Goal: Task Accomplishment & Management: Manage account settings

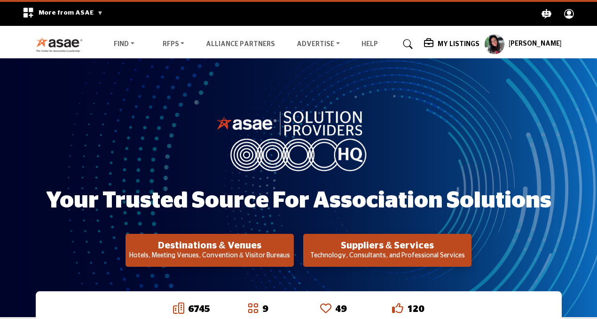
click at [505, 40] on profile-featured-9d57d186-dcdc-4fd1-8698-ebbedcf867ab "Show hide supplier dropdown" at bounding box center [494, 44] width 21 height 21
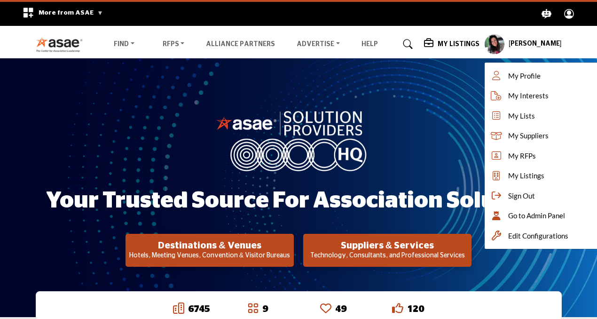
click at [439, 127] on div "Your Trusted Source for Association Solutions Destinations & Venues Hotels, Mee…" at bounding box center [299, 188] width 526 height 158
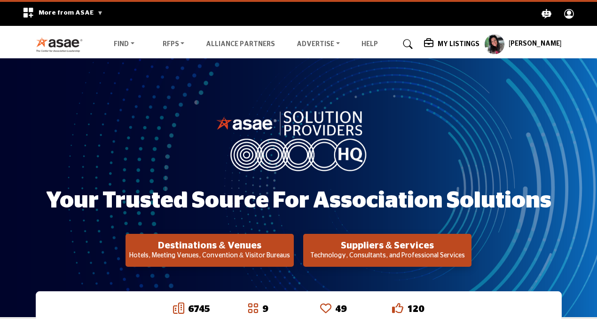
click at [505, 41] on profile-featured-9d57d186-dcdc-4fd1-8698-ebbedcf867ab "Show hide supplier dropdown" at bounding box center [494, 44] width 21 height 21
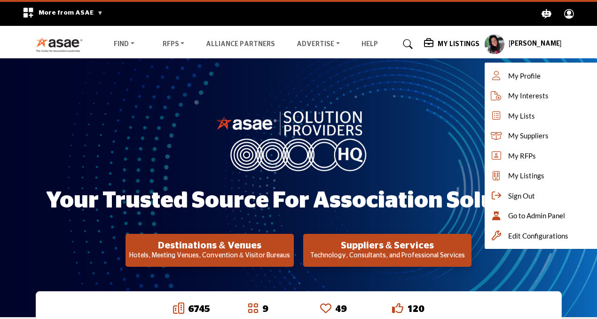
click at [461, 137] on div "Your Trusted Source for Association Solutions Destinations & Venues Hotels, Mee…" at bounding box center [299, 188] width 526 height 158
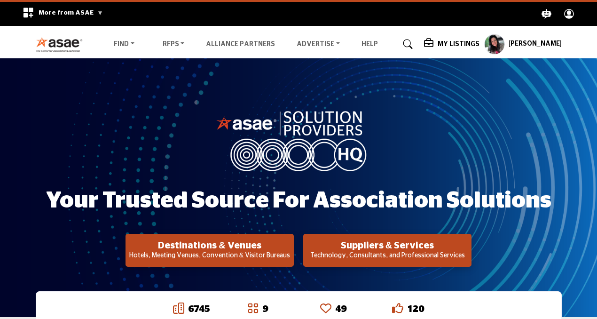
click at [455, 42] on h5 "My Listings" at bounding box center [458, 44] width 42 height 8
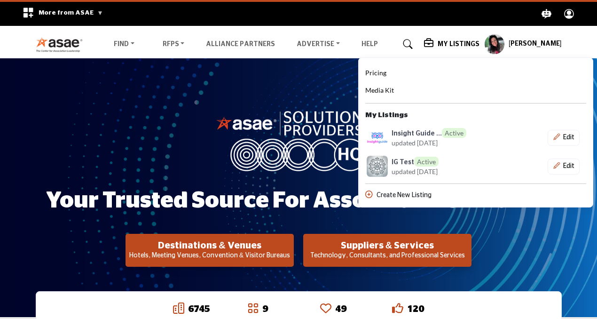
click at [346, 80] on div "Your Trusted Source for Association Solutions Destinations & Venues Hotels, Mee…" at bounding box center [298, 187] width 597 height 258
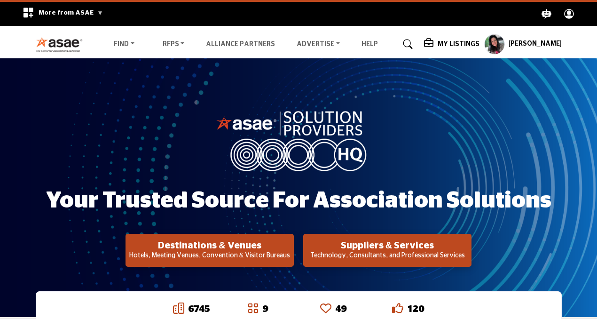
click at [466, 42] on h5 "My Listings" at bounding box center [458, 44] width 42 height 8
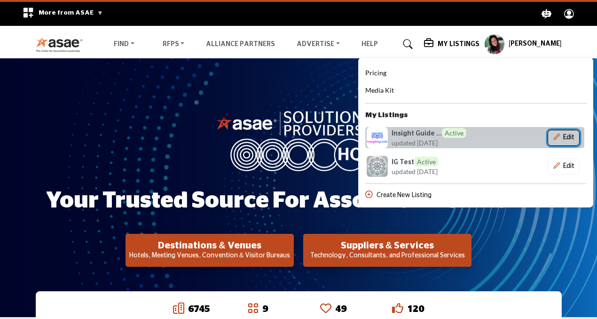
click at [560, 135] on icon "Show Company Details With Edit Page" at bounding box center [556, 136] width 7 height 7
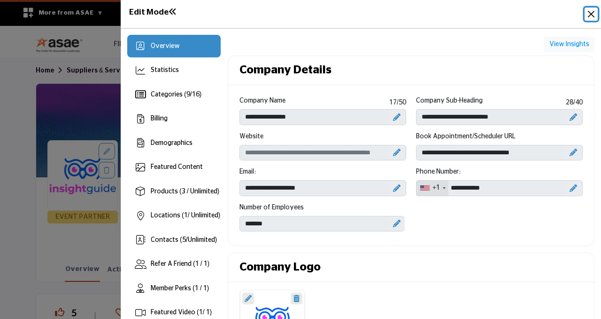
click at [592, 17] on button "Close" at bounding box center [591, 14] width 13 height 13
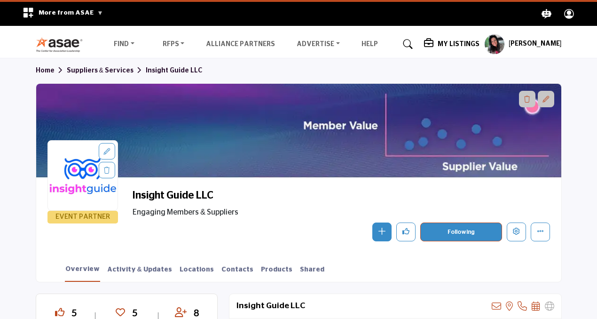
click at [462, 41] on h5 "My Listings" at bounding box center [458, 44] width 42 height 8
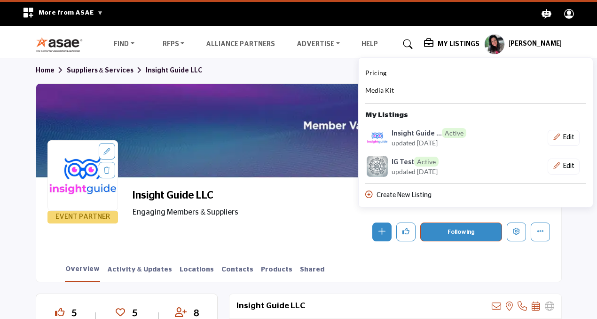
click at [336, 72] on div "Home Suppliers & Services Insight Guide LLC" at bounding box center [299, 70] width 526 height 25
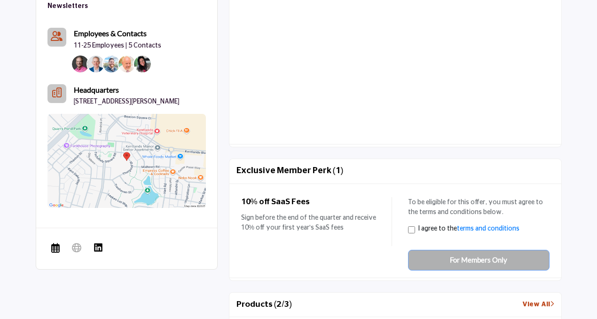
scroll to position [569, 0]
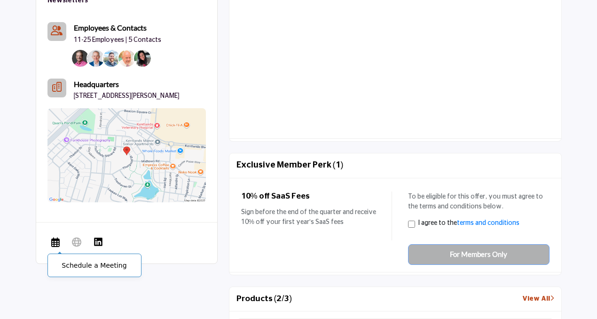
click at [53, 237] on icon at bounding box center [55, 241] width 8 height 11
click at [55, 240] on icon at bounding box center [55, 241] width 8 height 11
click at [50, 235] on span "Schedule a Meeting" at bounding box center [55, 243] width 16 height 19
click at [102, 237] on img at bounding box center [98, 241] width 9 height 9
click at [50, 235] on span "Schedule a Meeting" at bounding box center [55, 243] width 16 height 19
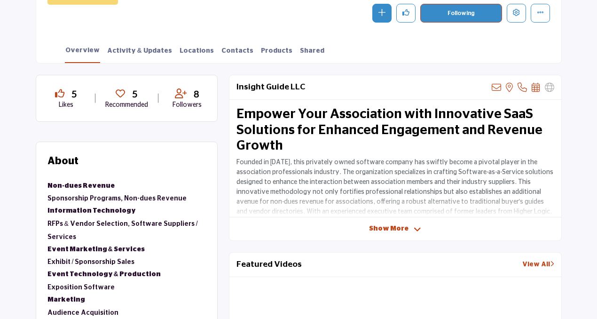
scroll to position [217, 0]
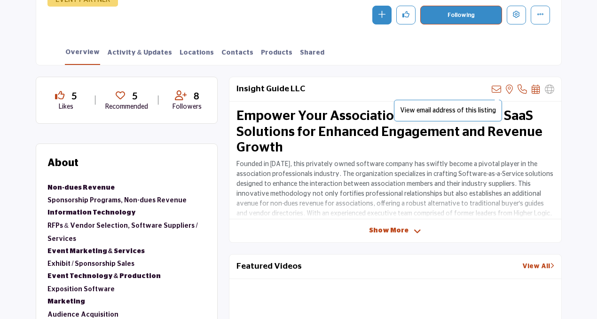
click at [497, 88] on icon at bounding box center [496, 89] width 9 height 9
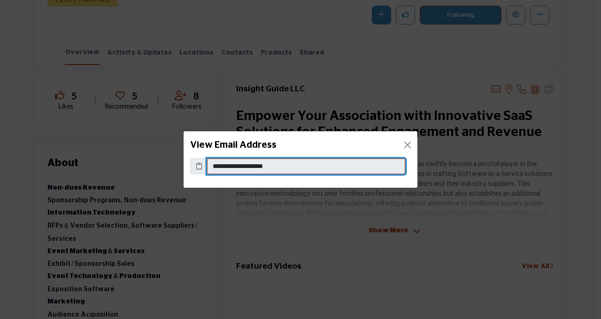
click at [286, 169] on input "**********" at bounding box center [306, 166] width 198 height 16
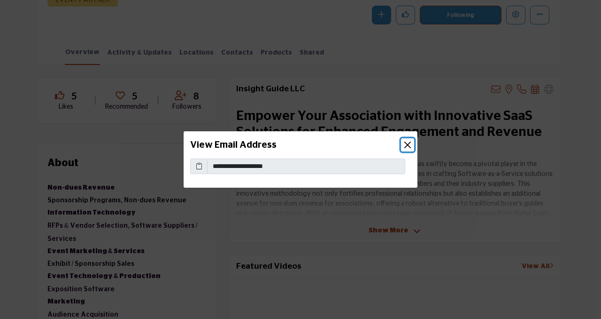
click at [408, 145] on button "Close" at bounding box center [407, 144] width 13 height 13
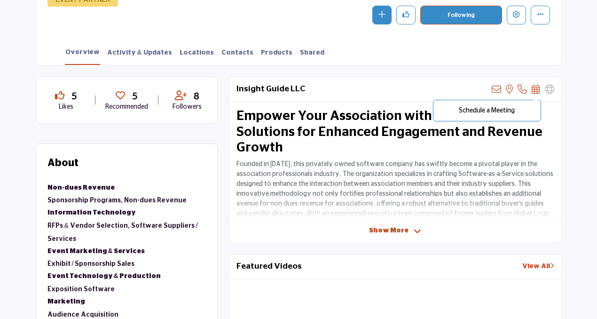
click at [533, 90] on icon at bounding box center [535, 89] width 8 height 9
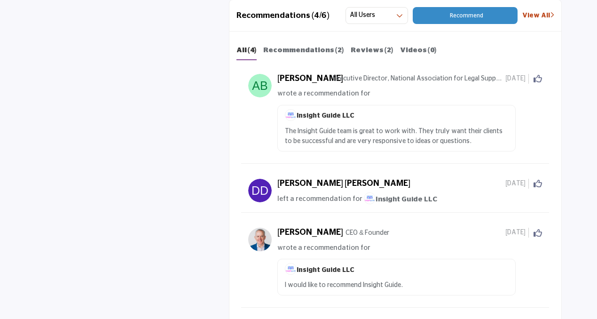
scroll to position [1477, 0]
click at [359, 53] on b "Reviews (2)" at bounding box center [372, 49] width 43 height 7
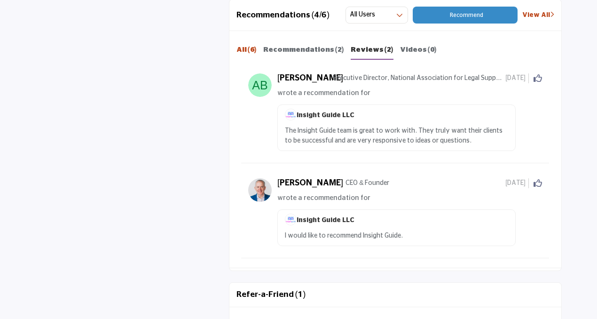
click at [246, 51] on b "All (6)" at bounding box center [246, 49] width 20 height 7
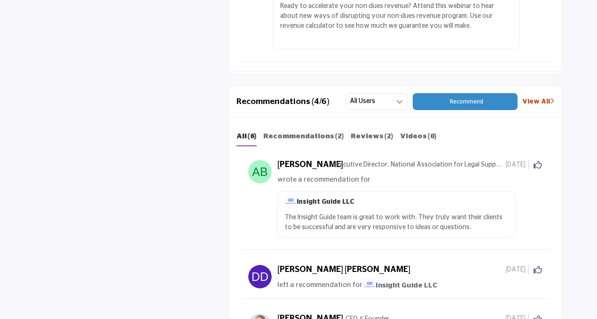
scroll to position [1379, 0]
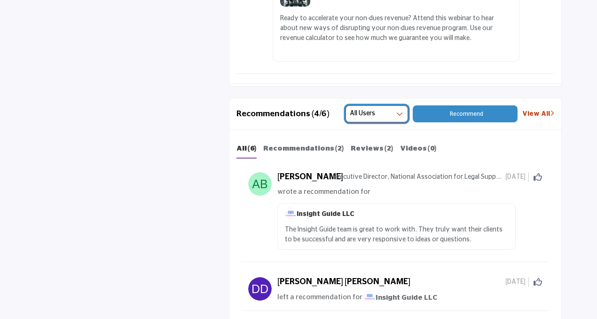
click at [391, 110] on button "All Users" at bounding box center [376, 113] width 63 height 17
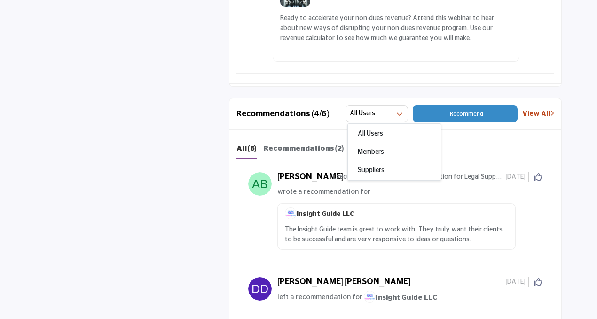
click at [196, 191] on div "5 Likes 5 Recommended 8 Followers" at bounding box center [299, 97] width 526 height 2365
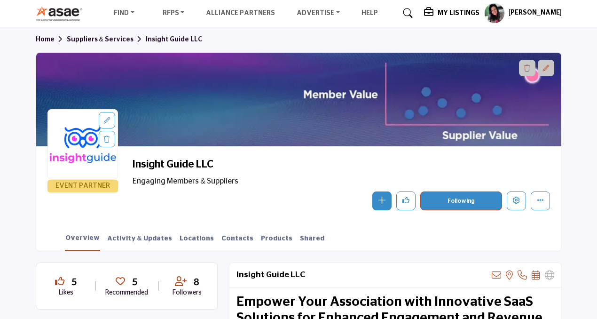
scroll to position [29, 0]
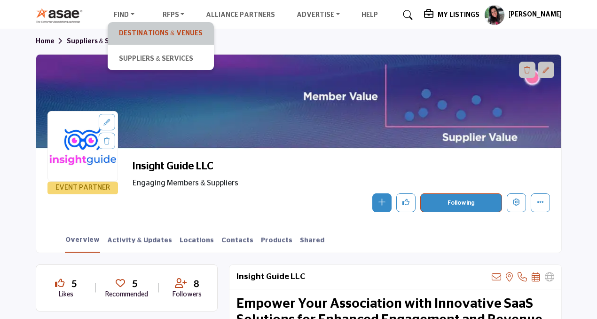
click at [126, 34] on link "Destinations & Venues" at bounding box center [160, 33] width 96 height 13
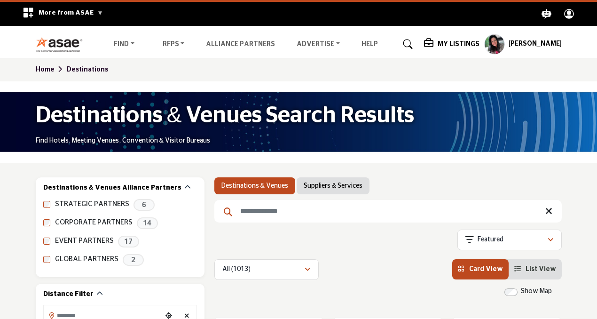
click at [503, 55] on nav "Find Destinations & Venues" at bounding box center [298, 44] width 597 height 27
click at [504, 47] on profile-featured-9d57d186-dcdc-4fd1-8698-ebbedcf867ab "Show hide supplier dropdown" at bounding box center [494, 44] width 21 height 21
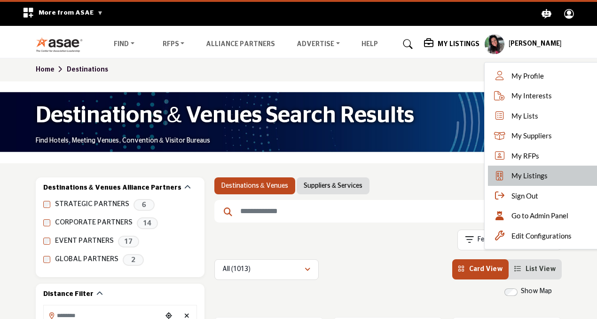
click at [507, 173] on icon at bounding box center [499, 175] width 14 height 9
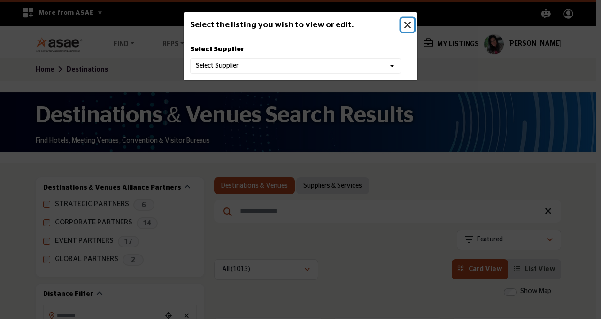
click at [409, 22] on button "Close" at bounding box center [407, 24] width 13 height 13
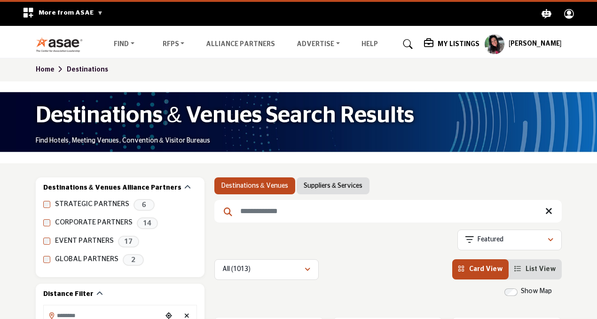
click at [505, 46] on profile-featured-9d57d186-dcdc-4fd1-8698-ebbedcf867ab "Show hide supplier dropdown" at bounding box center [494, 44] width 21 height 21
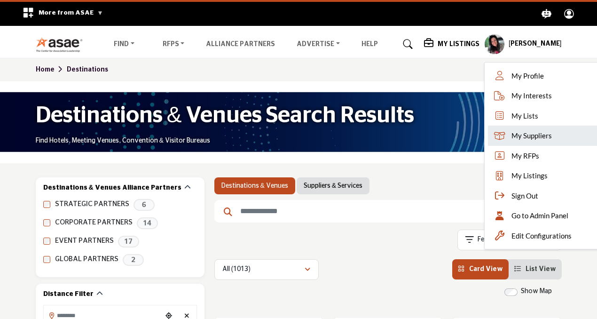
click at [533, 133] on span "My Suppliers" at bounding box center [531, 135] width 40 height 11
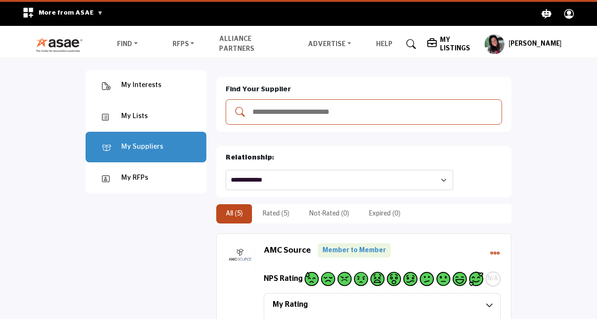
click at [281, 113] on input "Add and rate your suppliers" at bounding box center [373, 112] width 244 height 12
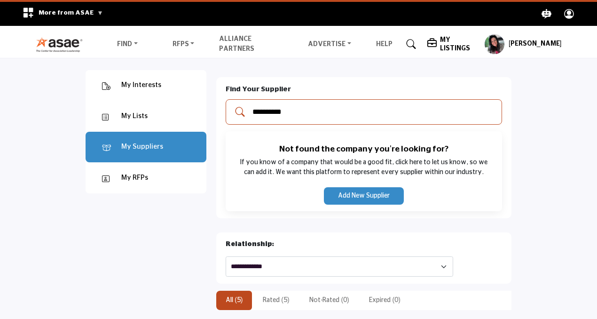
type input "**********"
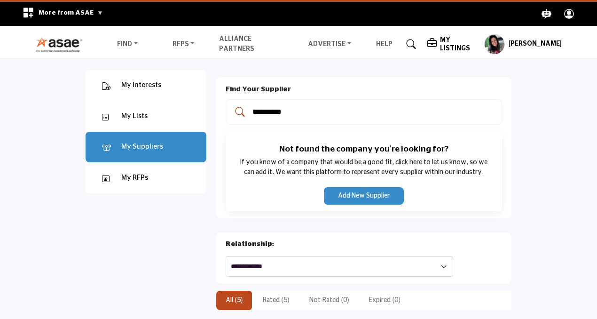
click at [359, 195] on button "Add New Supplier" at bounding box center [364, 195] width 80 height 17
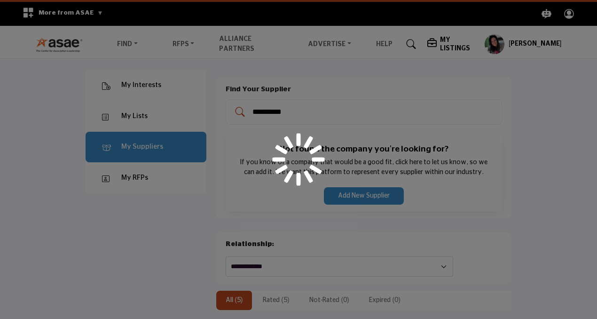
select select "**********"
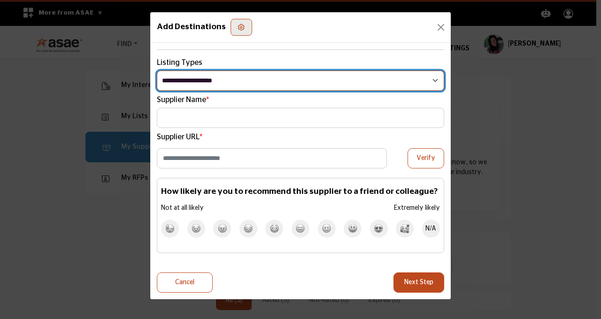
click at [295, 83] on select "**********" at bounding box center [301, 80] width 288 height 20
click at [240, 80] on select "**********" at bounding box center [301, 80] width 288 height 20
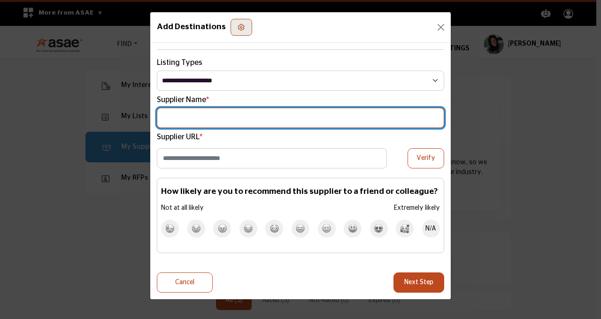
click at [222, 115] on input "Supplier Name" at bounding box center [301, 118] width 288 height 20
type input "**********"
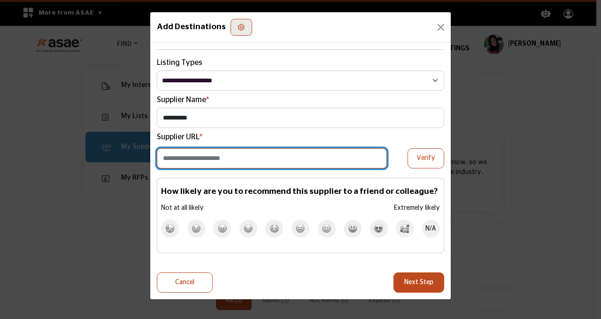
click at [215, 157] on input "Enter Website URL" at bounding box center [272, 158] width 230 height 20
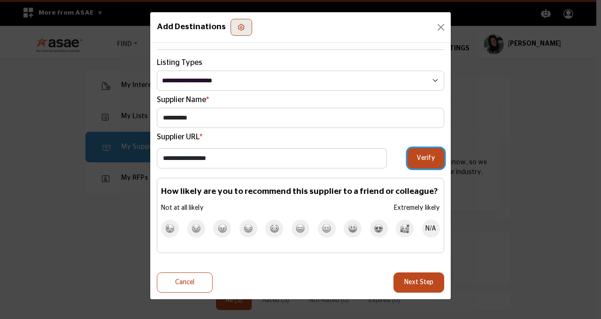
click at [430, 156] on button "Verify" at bounding box center [426, 158] width 37 height 20
type input "**********"
click at [433, 229] on span "N/A" at bounding box center [431, 228] width 11 height 10
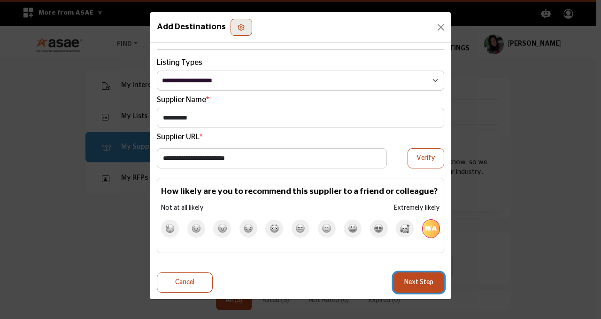
click at [408, 287] on button "Next Step" at bounding box center [419, 282] width 51 height 20
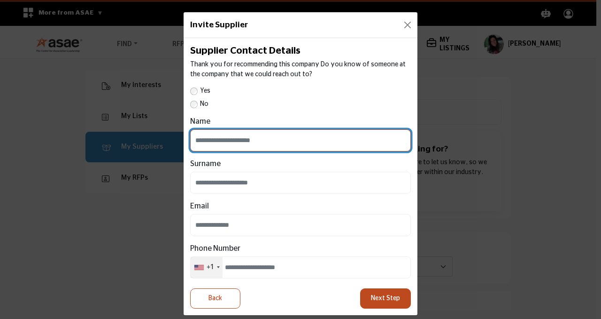
click at [208, 135] on input "Name" at bounding box center [300, 140] width 221 height 22
type input "****"
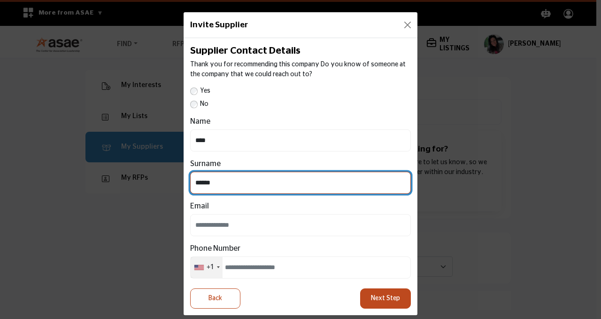
type input "******"
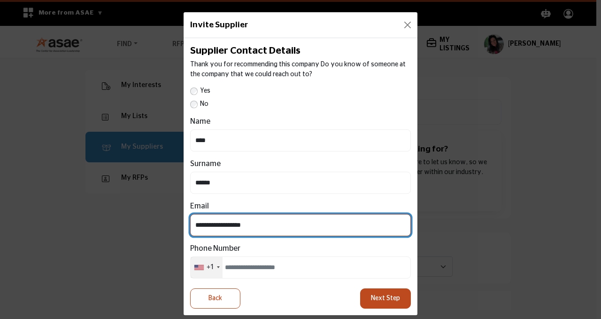
type input "**********"
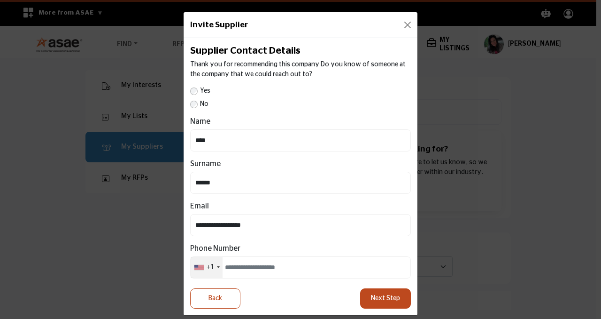
scroll to position [8, 0]
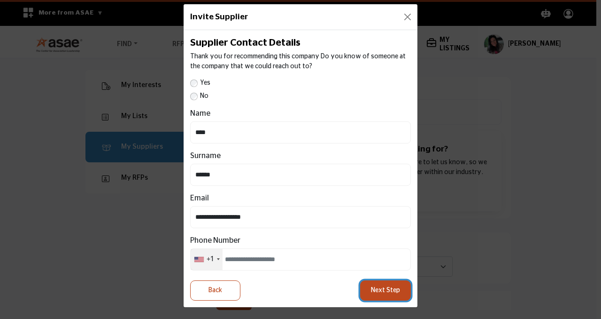
click at [391, 293] on button "Next Step" at bounding box center [385, 290] width 51 height 20
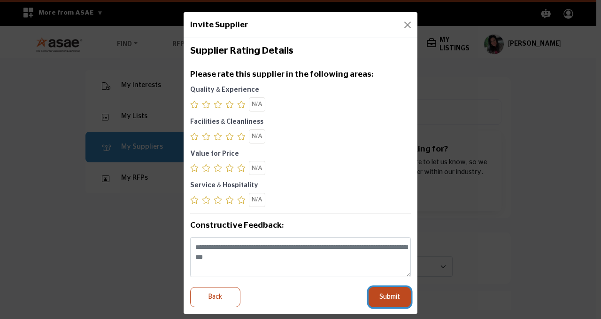
click at [382, 299] on button "Submit" at bounding box center [390, 297] width 42 height 20
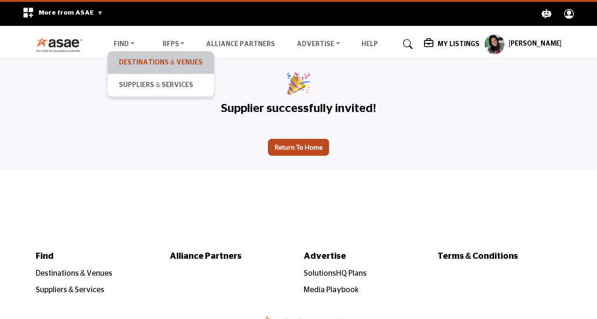
click at [133, 64] on link "Destinations & Venues" at bounding box center [160, 62] width 96 height 13
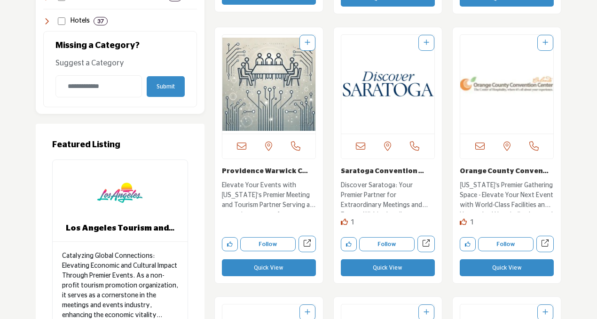
scroll to position [441, 0]
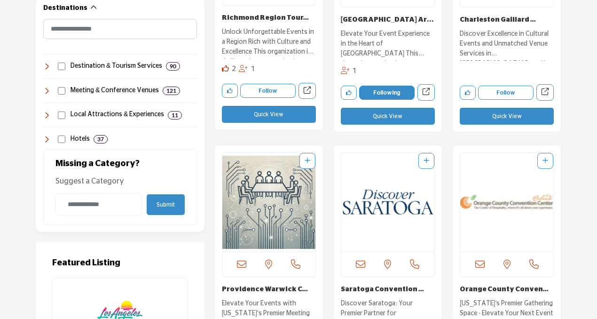
click at [284, 197] on img "Open Listing in new tab" at bounding box center [268, 202] width 93 height 99
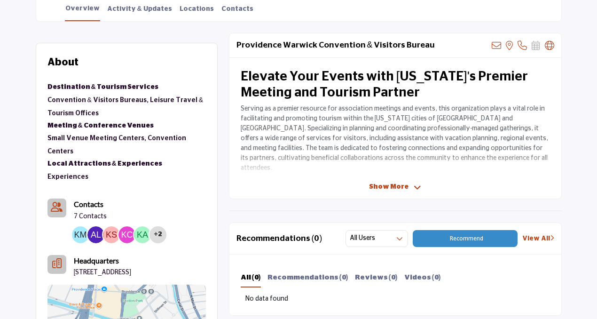
scroll to position [253, 0]
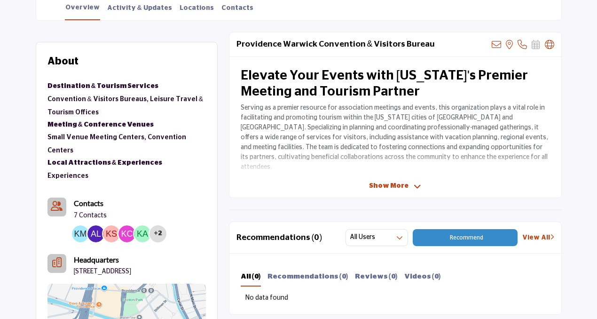
click at [101, 64] on div "About Destinations & Venues Destination & Tourism Services Convention & Visitor…" at bounding box center [126, 216] width 158 height 324
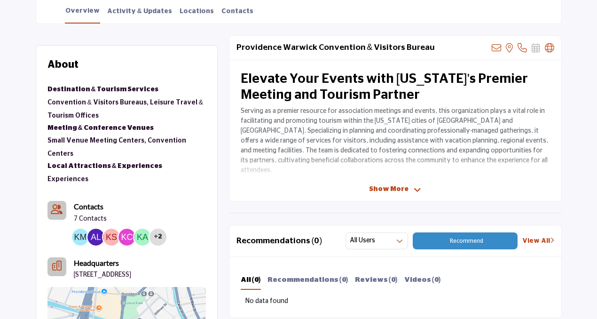
scroll to position [257, 0]
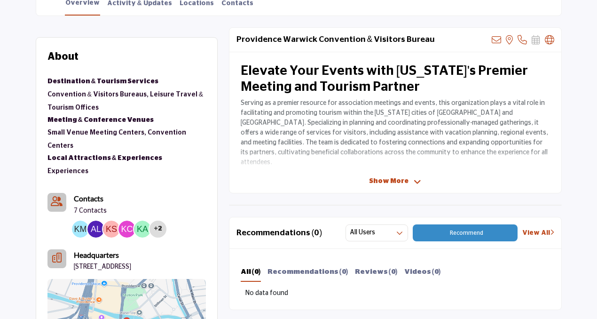
click at [393, 178] on span "Show More" at bounding box center [388, 181] width 39 height 10
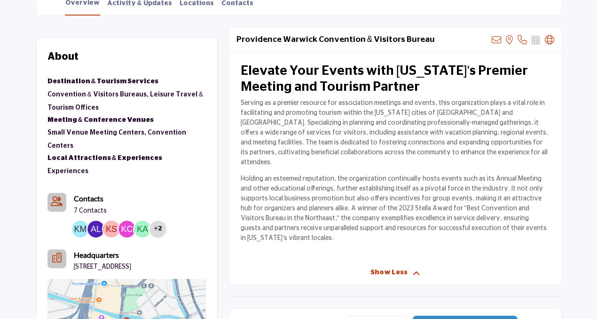
drag, startPoint x: 241, startPoint y: 102, endPoint x: 279, endPoint y: 232, distance: 135.2
click at [279, 232] on div "Elevate Your Events with Rhode Island's Premier Meeting and Tourism Partner Ser…" at bounding box center [395, 156] width 332 height 209
click at [298, 197] on p "Holding an esteemed reputation, the organization continually hosts events such …" at bounding box center [395, 208] width 309 height 69
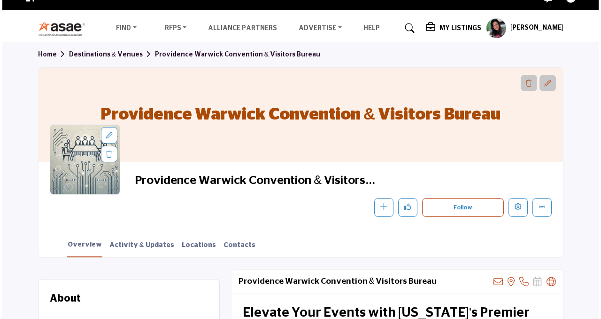
scroll to position [0, 0]
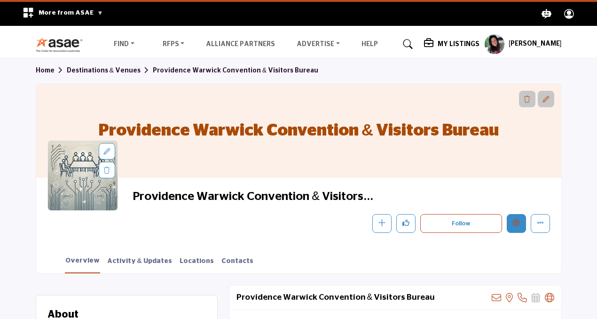
click at [517, 222] on icon "Edit company" at bounding box center [516, 222] width 7 height 7
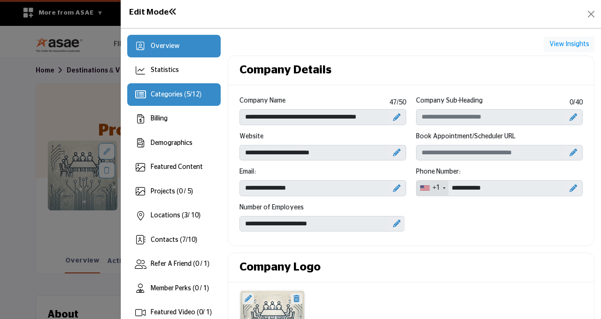
click at [159, 93] on span "Categories ( 5 / 12 )" at bounding box center [176, 94] width 51 height 7
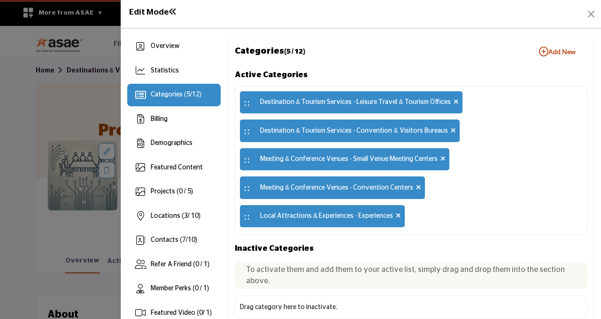
click at [541, 50] on icon "button" at bounding box center [543, 51] width 9 height 9
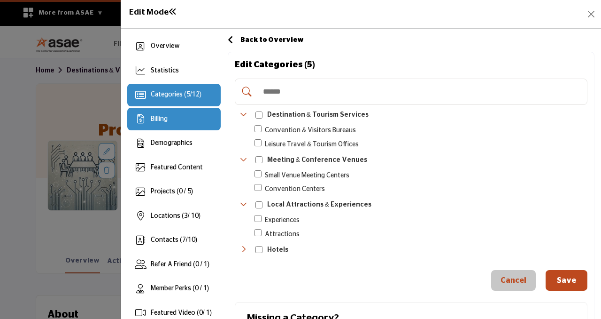
click at [161, 127] on div "Billing" at bounding box center [174, 119] width 94 height 23
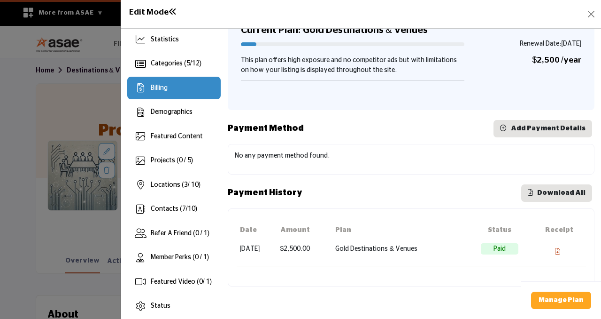
scroll to position [36, 0]
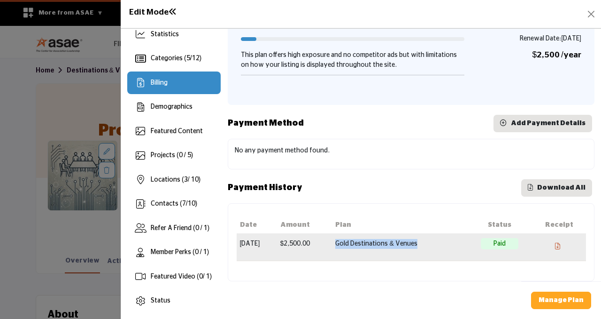
drag, startPoint x: 437, startPoint y: 243, endPoint x: 339, endPoint y: 244, distance: 98.2
click at [339, 244] on tr "Jul 29, 2025 $2,500.00 Gold Destinations & Venues Paid" at bounding box center [412, 246] width 350 height 27
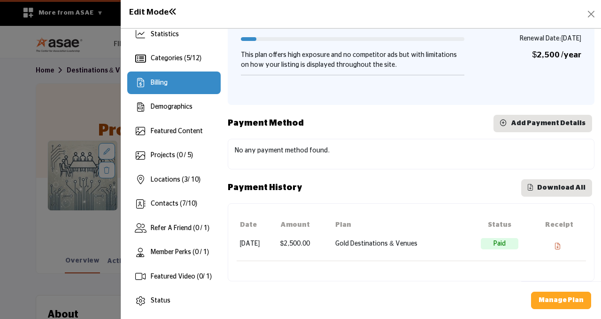
click at [397, 169] on div "No any payment method found." at bounding box center [411, 154] width 367 height 31
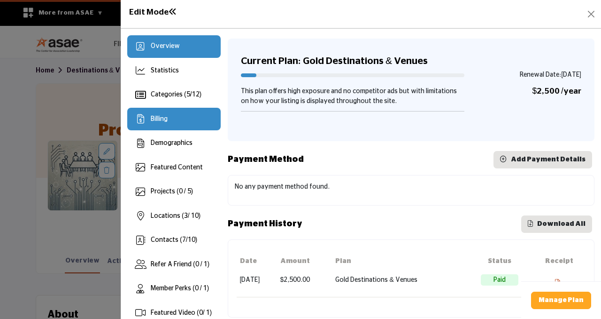
click at [180, 42] on div "Overview" at bounding box center [174, 46] width 94 height 23
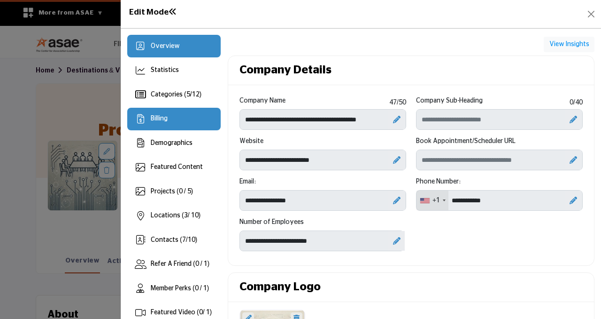
click at [176, 116] on div "Billing" at bounding box center [174, 119] width 94 height 23
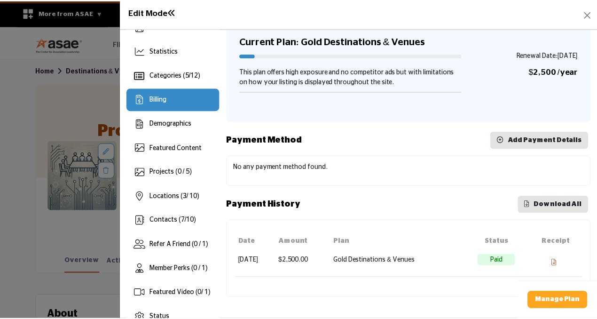
scroll to position [36, 0]
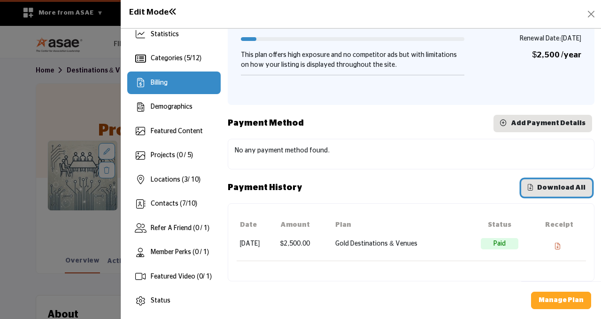
click at [546, 189] on span "Download All" at bounding box center [562, 187] width 48 height 7
click at [594, 13] on button "Close" at bounding box center [591, 14] width 13 height 13
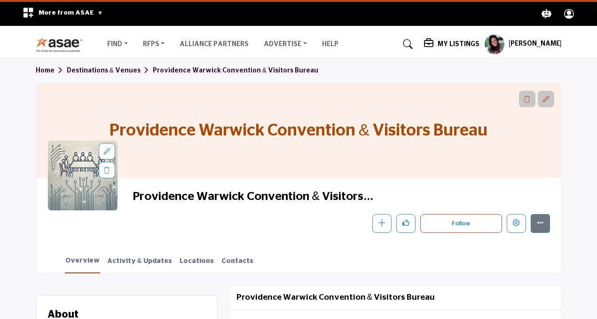
click at [104, 70] on link "Destinations & Venues" at bounding box center [110, 70] width 86 height 7
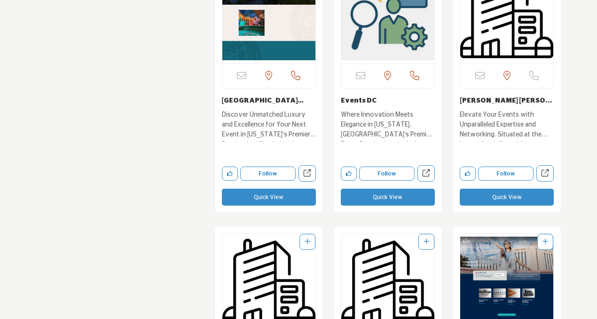
scroll to position [5377, 0]
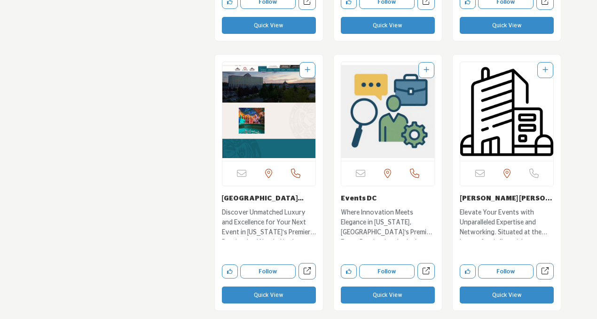
click at [366, 127] on img "Open Listing in new tab" at bounding box center [387, 111] width 93 height 99
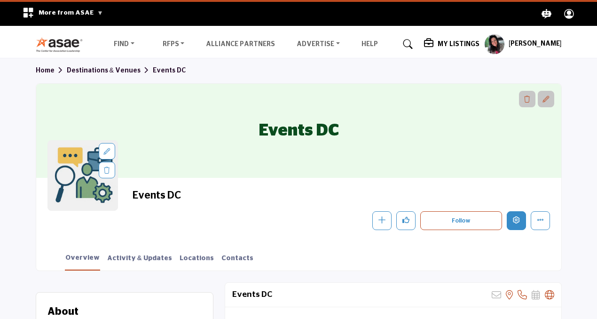
click at [515, 220] on icon "Edit company" at bounding box center [516, 219] width 7 height 7
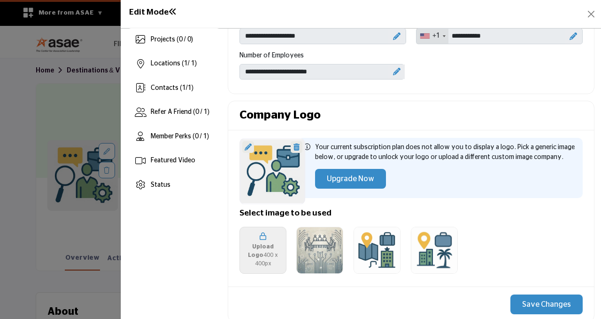
scroll to position [154, 0]
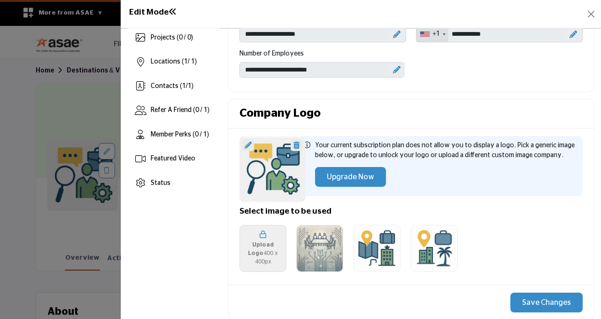
click at [263, 238] on icon at bounding box center [263, 234] width 7 height 8
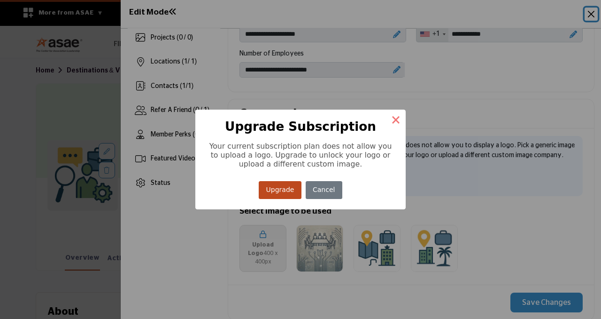
click at [398, 118] on button "×" at bounding box center [396, 119] width 20 height 20
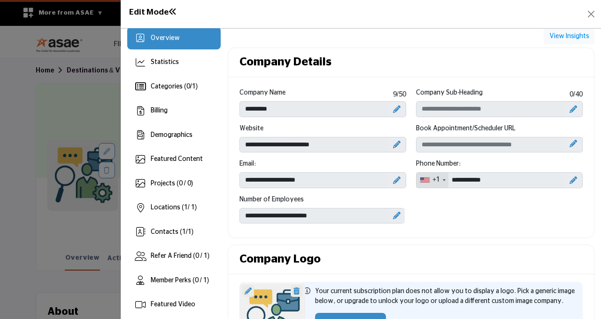
scroll to position [6, 0]
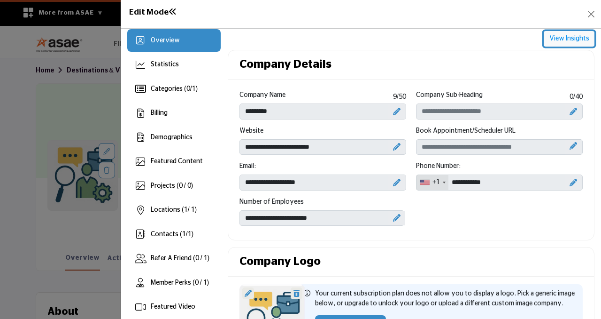
click at [573, 38] on button "View Insights" at bounding box center [569, 39] width 51 height 16
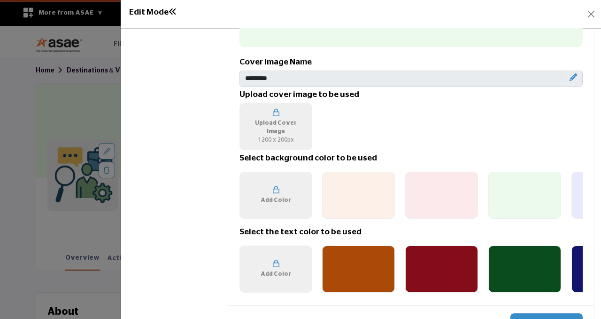
scroll to position [545, 0]
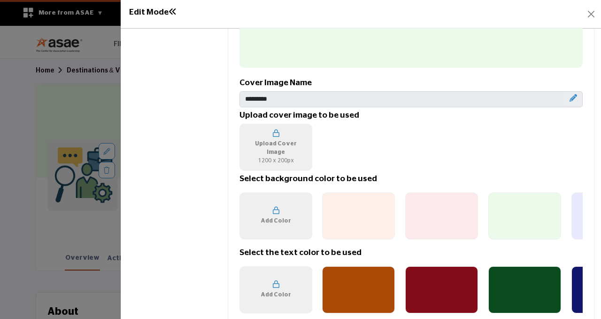
click at [273, 214] on icon at bounding box center [276, 210] width 7 height 8
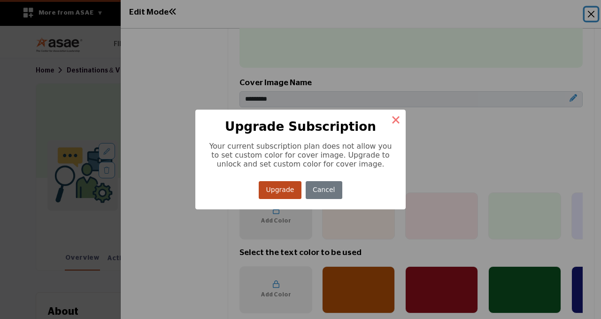
click at [394, 118] on button "×" at bounding box center [396, 119] width 20 height 20
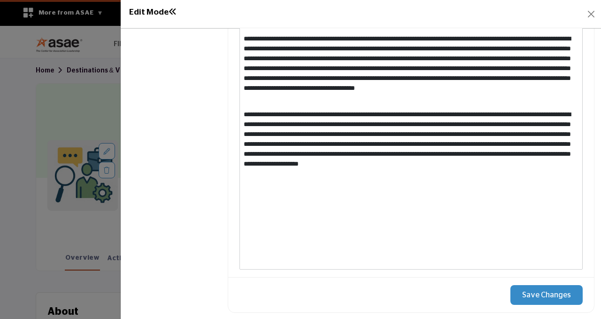
scroll to position [1022, 0]
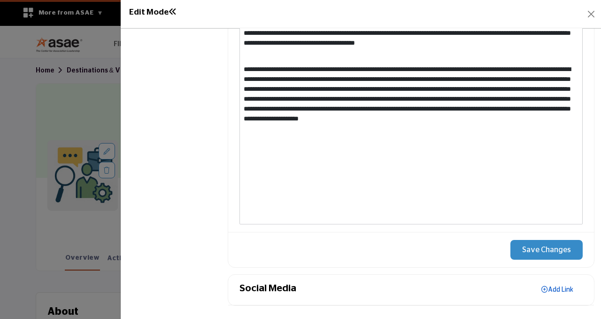
click at [542, 290] on icon at bounding box center [545, 289] width 7 height 7
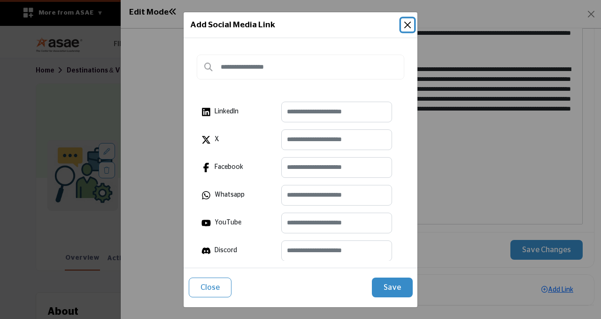
click at [408, 25] on button "Close" at bounding box center [407, 24] width 13 height 13
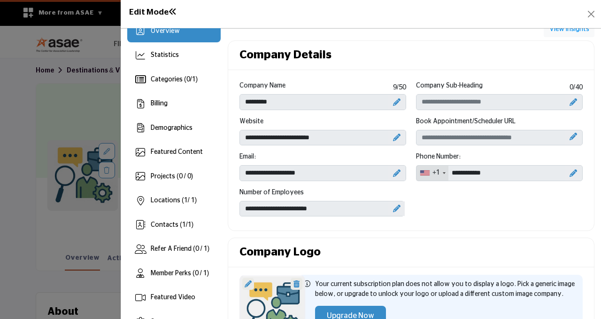
scroll to position [14, 0]
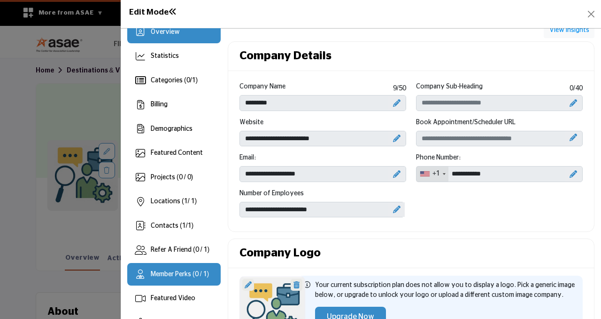
click at [202, 269] on div "Member Perks (0 / 1)" at bounding box center [180, 274] width 58 height 10
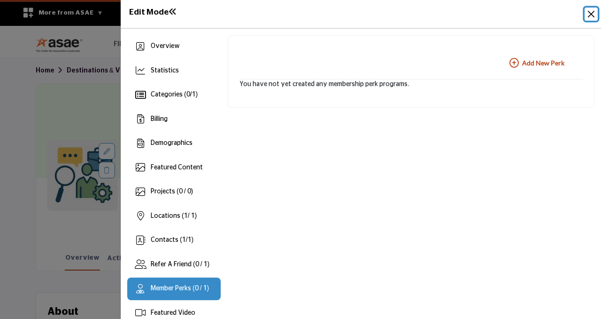
click at [593, 15] on button "Close" at bounding box center [591, 14] width 13 height 13
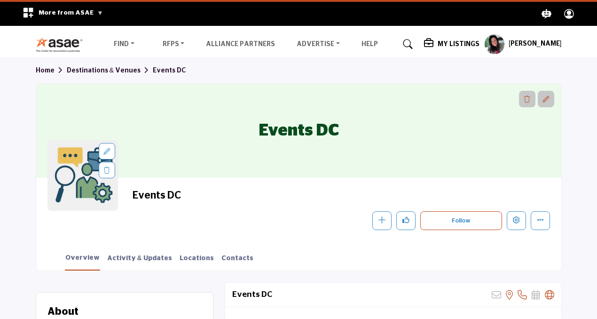
click at [117, 70] on link "Destinations & Venues" at bounding box center [110, 70] width 86 height 7
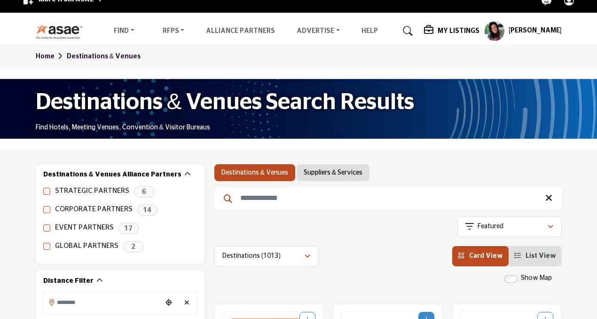
scroll to position [12, 0]
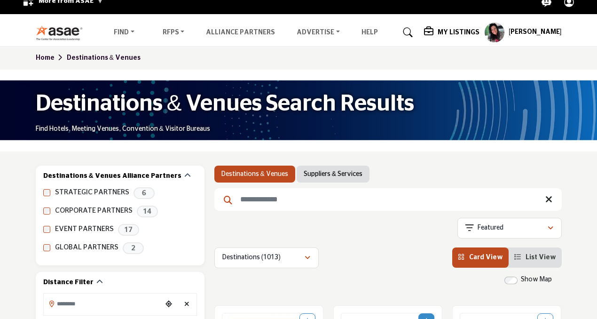
click at [501, 31] on profile-featured-9d57d186-dcdc-4fd1-8698-ebbedcf867ab "Show hide supplier dropdown" at bounding box center [494, 32] width 21 height 21
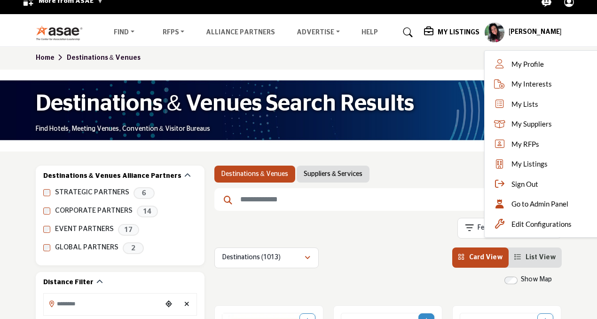
click at [423, 225] on div "Showing 42 results out of 1013" at bounding box center [387, 230] width 347 height 24
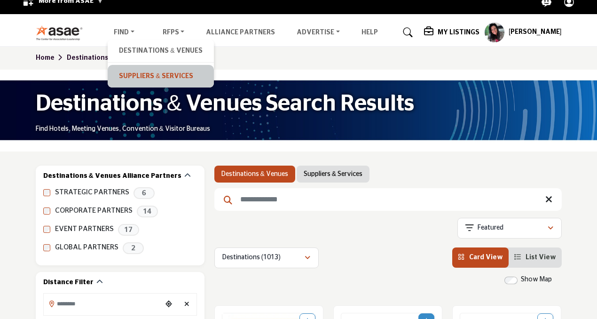
click at [125, 79] on link "Suppliers & Services" at bounding box center [160, 76] width 96 height 13
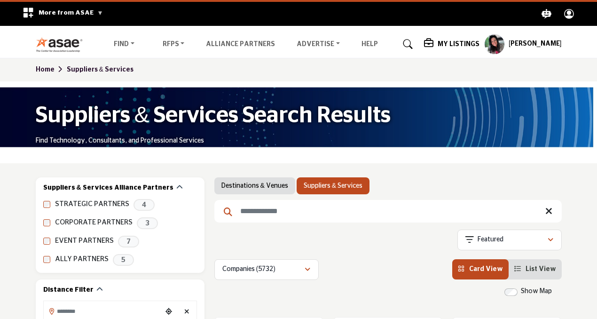
click at [335, 217] on input "Search Keyword" at bounding box center [387, 211] width 347 height 23
type input "******"
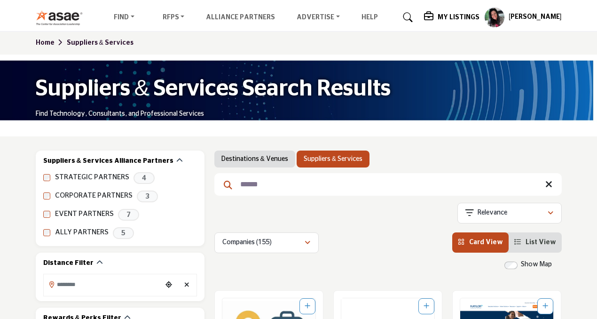
scroll to position [272, 0]
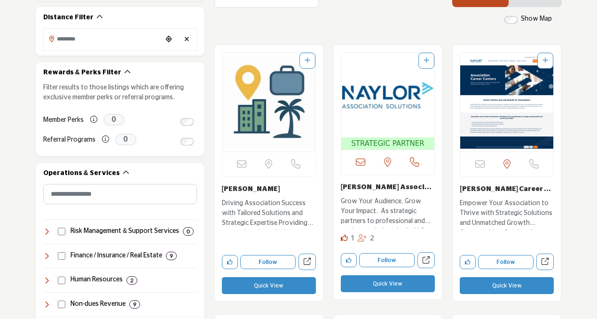
click at [390, 109] on img "Open Listing in new tab" at bounding box center [387, 95] width 93 height 85
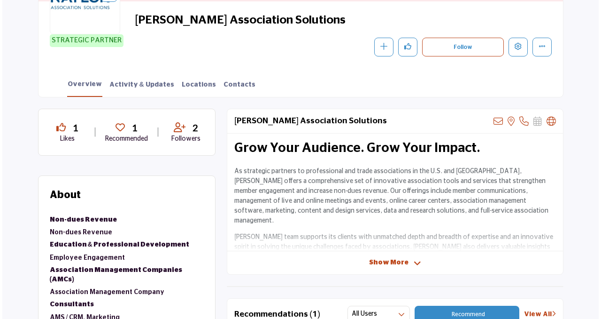
scroll to position [175, 0]
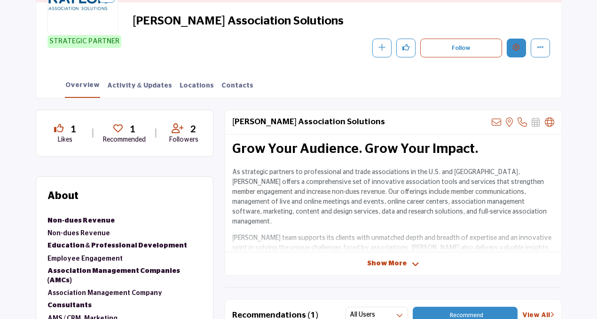
click at [521, 48] on button "Edit company" at bounding box center [516, 48] width 19 height 19
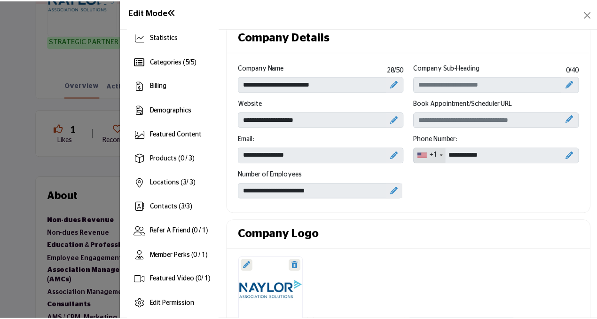
scroll to position [31, 0]
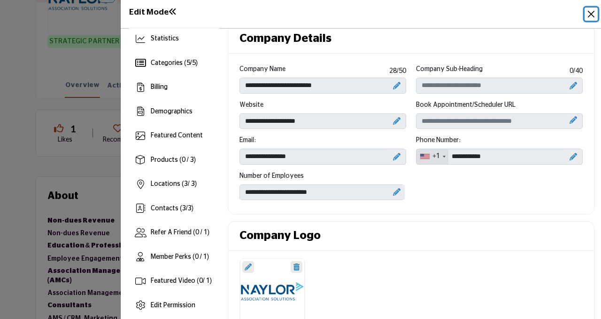
click at [595, 10] on button "Close" at bounding box center [591, 14] width 13 height 13
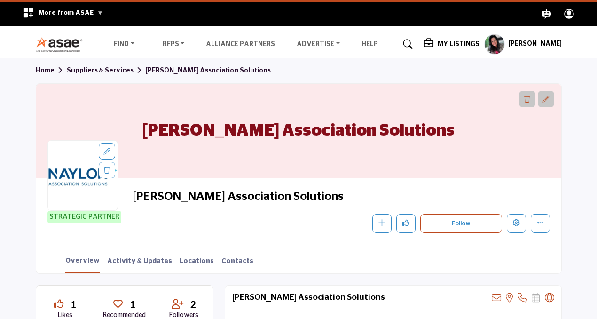
click at [413, 47] on icon at bounding box center [407, 43] width 9 height 9
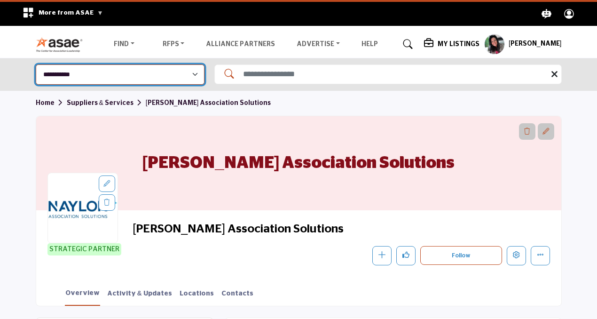
click at [179, 76] on select "**********" at bounding box center [120, 74] width 169 height 20
select select "**********"
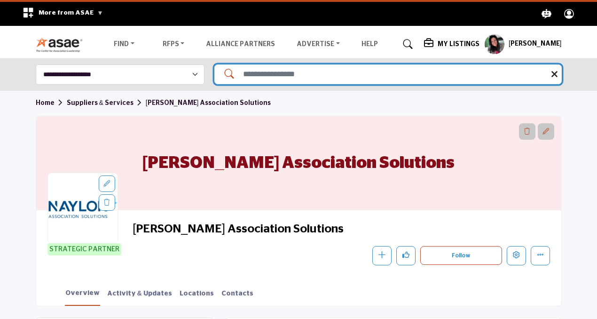
click at [273, 73] on input "Search Solutions" at bounding box center [387, 74] width 347 height 20
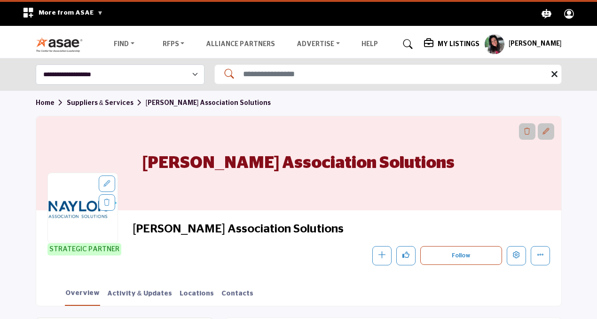
click at [435, 44] on icon at bounding box center [429, 43] width 11 height 9
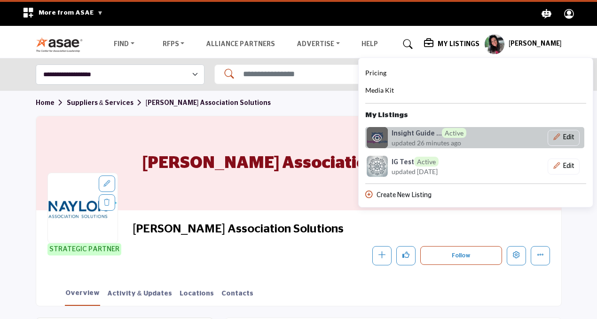
click at [388, 131] on img at bounding box center [377, 137] width 21 height 21
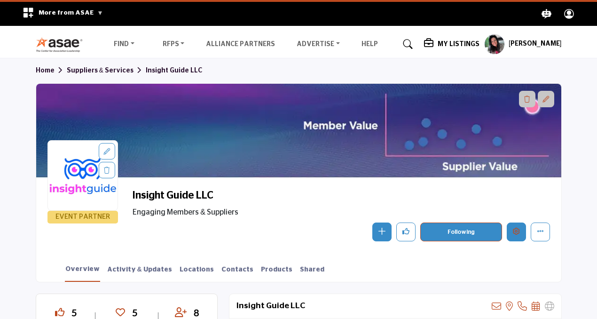
click at [519, 235] on button "Edit company" at bounding box center [516, 231] width 19 height 19
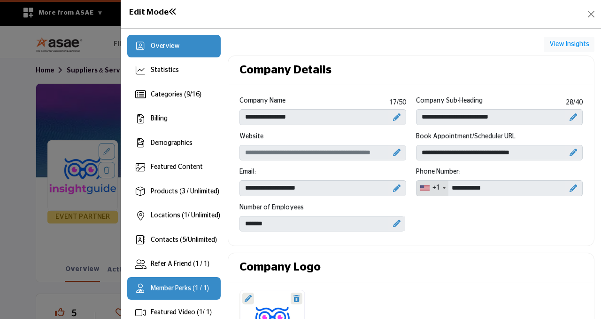
click at [179, 281] on div "Member Perks (1 / 1)" at bounding box center [174, 288] width 94 height 23
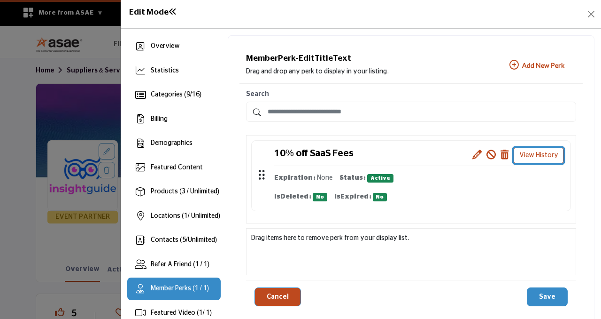
click at [525, 155] on button "View History" at bounding box center [539, 156] width 50 height 16
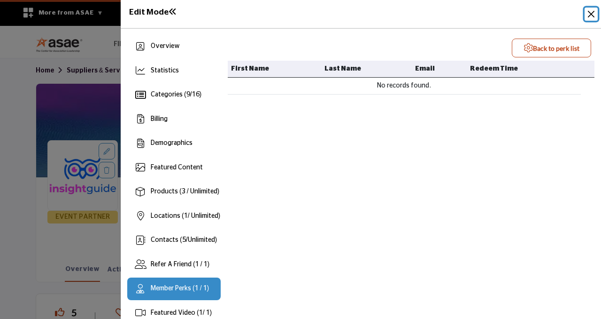
click at [594, 14] on button "Close" at bounding box center [591, 14] width 13 height 13
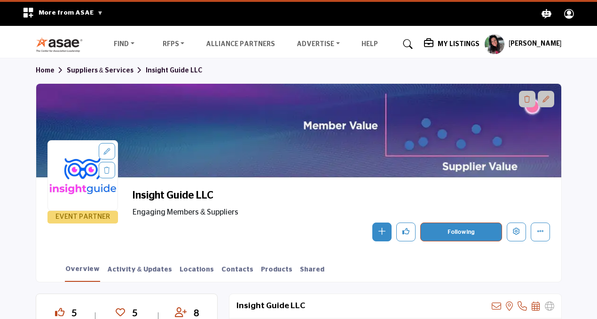
click at [505, 47] on profile-featured-9d57d186-dcdc-4fd1-8698-ebbedcf867ab "Show hide supplier dropdown" at bounding box center [494, 44] width 21 height 21
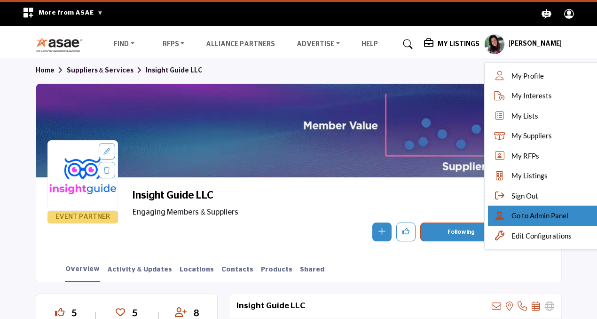
click at [519, 217] on div "Go to Admin Panel" at bounding box center [543, 215] width 111 height 20
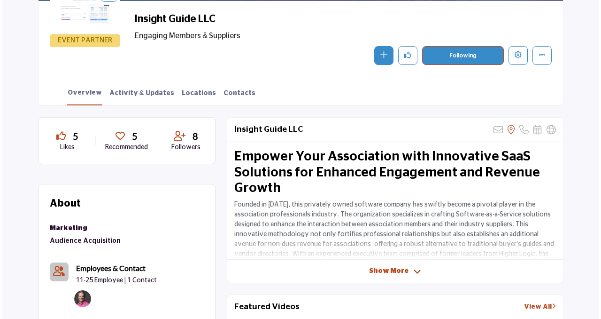
scroll to position [163, 0]
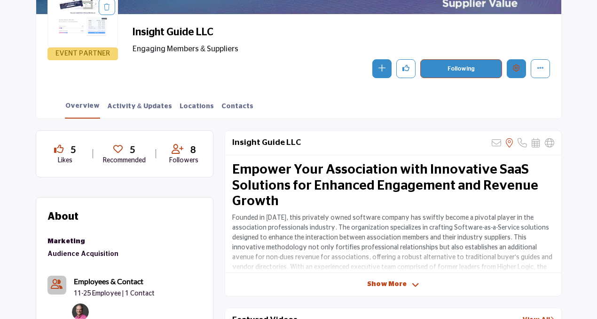
click at [512, 71] on button "Edit company" at bounding box center [516, 68] width 19 height 19
click at [522, 72] on button "Edit company" at bounding box center [516, 68] width 19 height 19
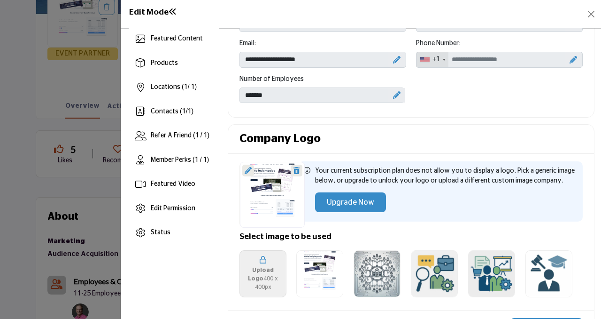
scroll to position [112, 0]
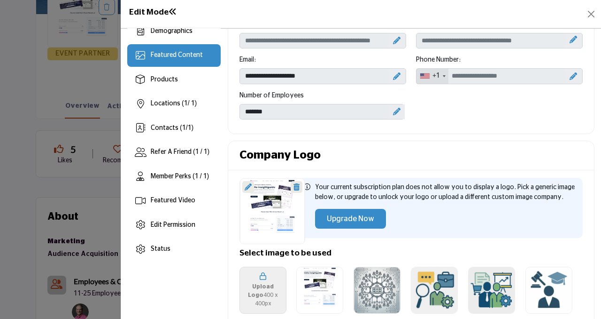
click at [195, 57] on span "Featured Content" at bounding box center [177, 55] width 52 height 7
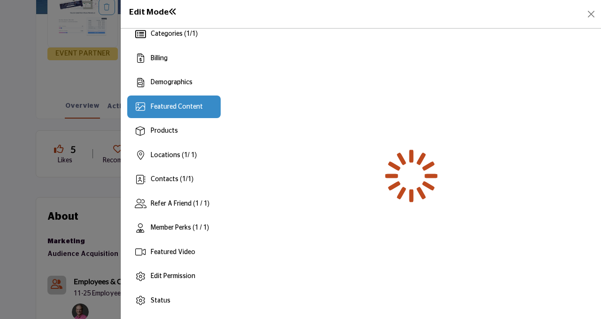
scroll to position [60, 0]
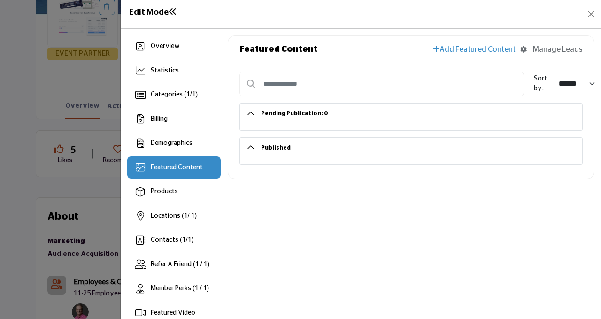
click at [250, 147] on h2 "Published" at bounding box center [411, 148] width 343 height 20
click at [251, 111] on h2 "Pending Publication: 0" at bounding box center [411, 113] width 343 height 20
click at [576, 20] on div "Edit Mode" at bounding box center [361, 14] width 468 height 15
click at [590, 13] on button "Close" at bounding box center [591, 14] width 13 height 13
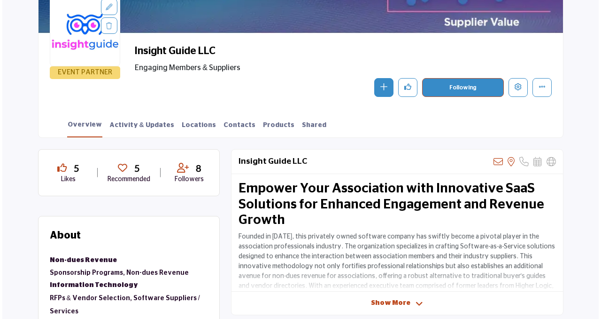
scroll to position [162, 0]
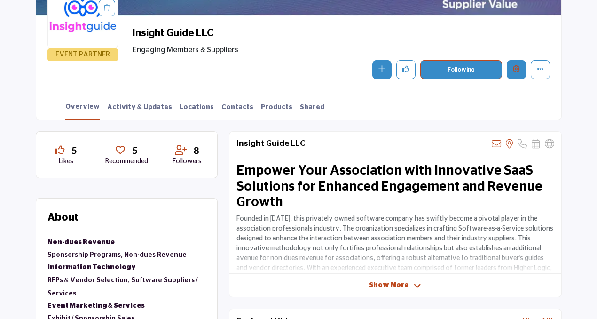
click at [520, 75] on button "Edit company" at bounding box center [516, 69] width 19 height 19
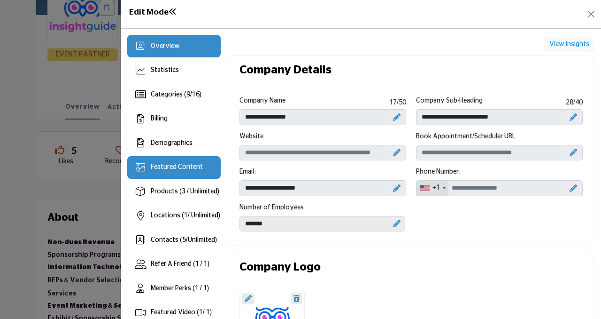
click at [195, 160] on div "Featured Content" at bounding box center [174, 167] width 94 height 23
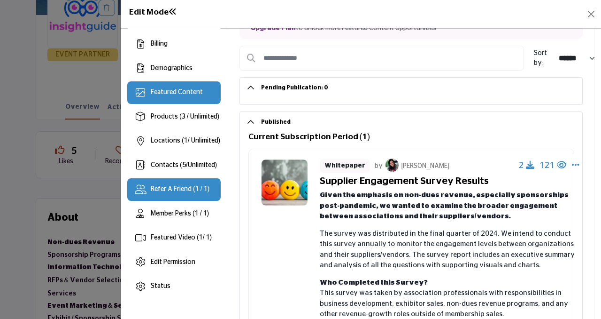
scroll to position [36, 0]
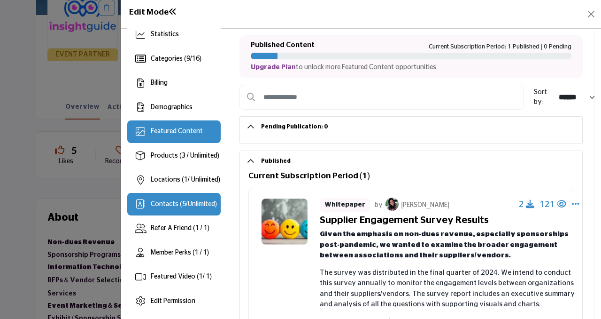
click at [168, 209] on div "Contacts ( 5 / Unlimited )" at bounding box center [184, 204] width 66 height 10
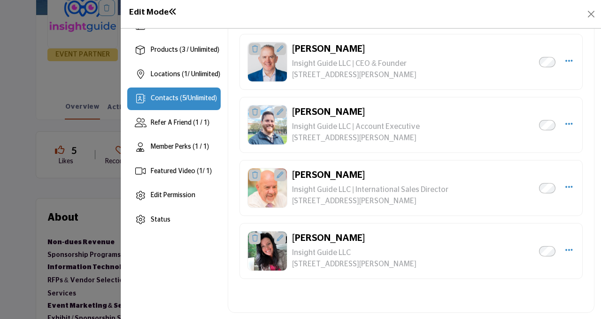
scroll to position [115, 0]
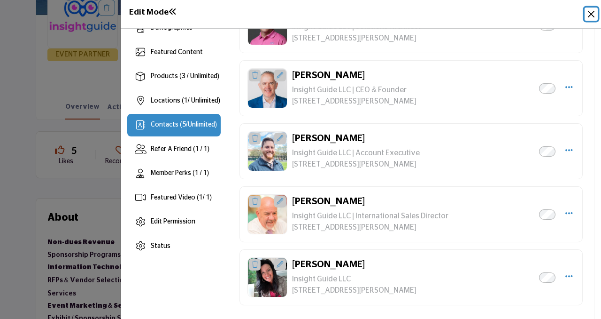
click at [592, 14] on button "Close" at bounding box center [591, 14] width 13 height 13
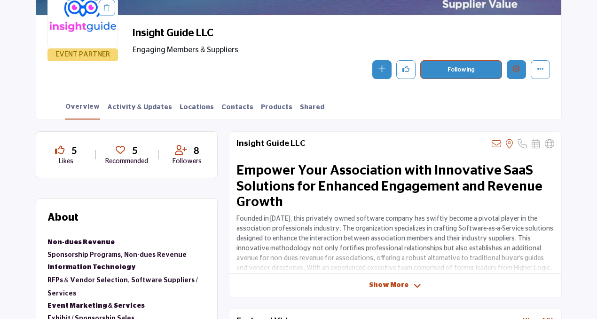
click at [521, 68] on button "Edit company" at bounding box center [516, 69] width 19 height 19
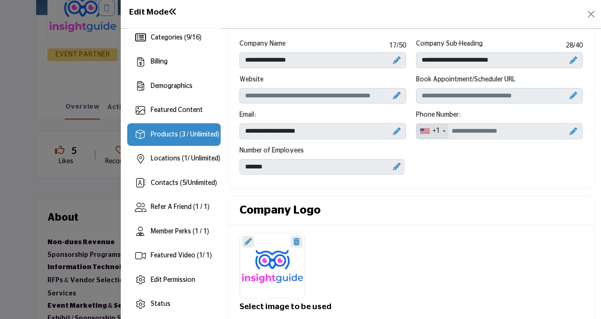
scroll to position [33, 0]
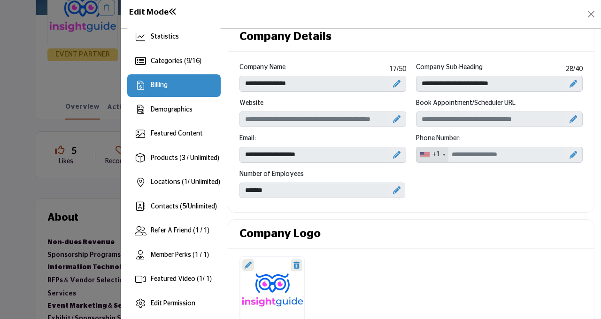
click at [173, 86] on div "Billing" at bounding box center [174, 85] width 94 height 23
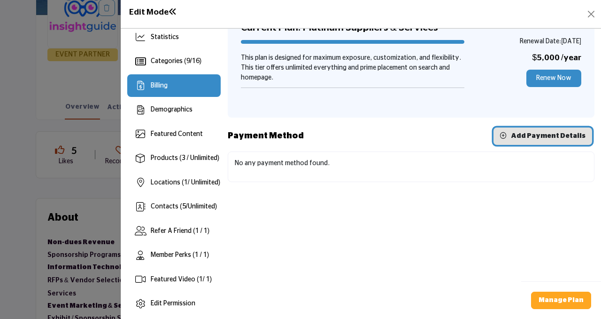
click at [523, 137] on span "Add Payment Details" at bounding box center [548, 136] width 75 height 7
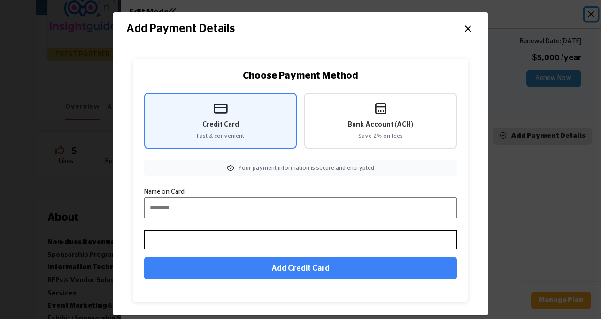
scroll to position [8, 0]
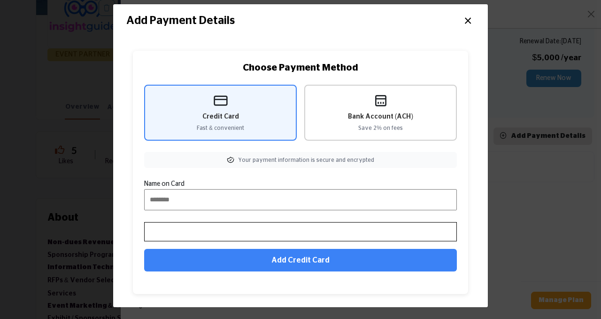
click at [405, 119] on span "Bank Account (ACH)" at bounding box center [380, 117] width 65 height 10
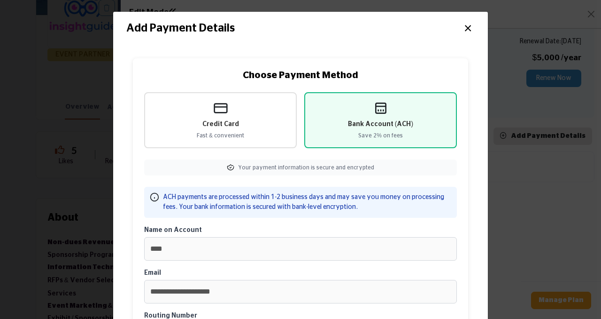
scroll to position [0, 0]
click at [468, 26] on button "×" at bounding box center [468, 28] width 14 height 18
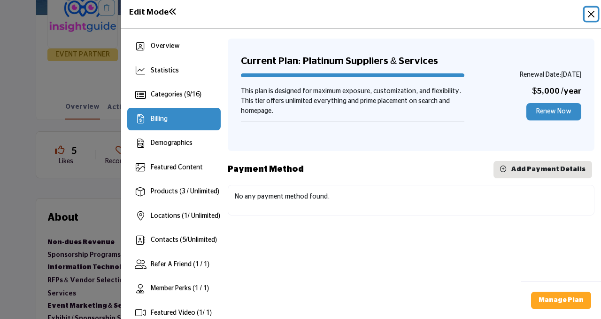
click at [592, 14] on button "Close" at bounding box center [591, 14] width 13 height 13
